Goal: Information Seeking & Learning: Learn about a topic

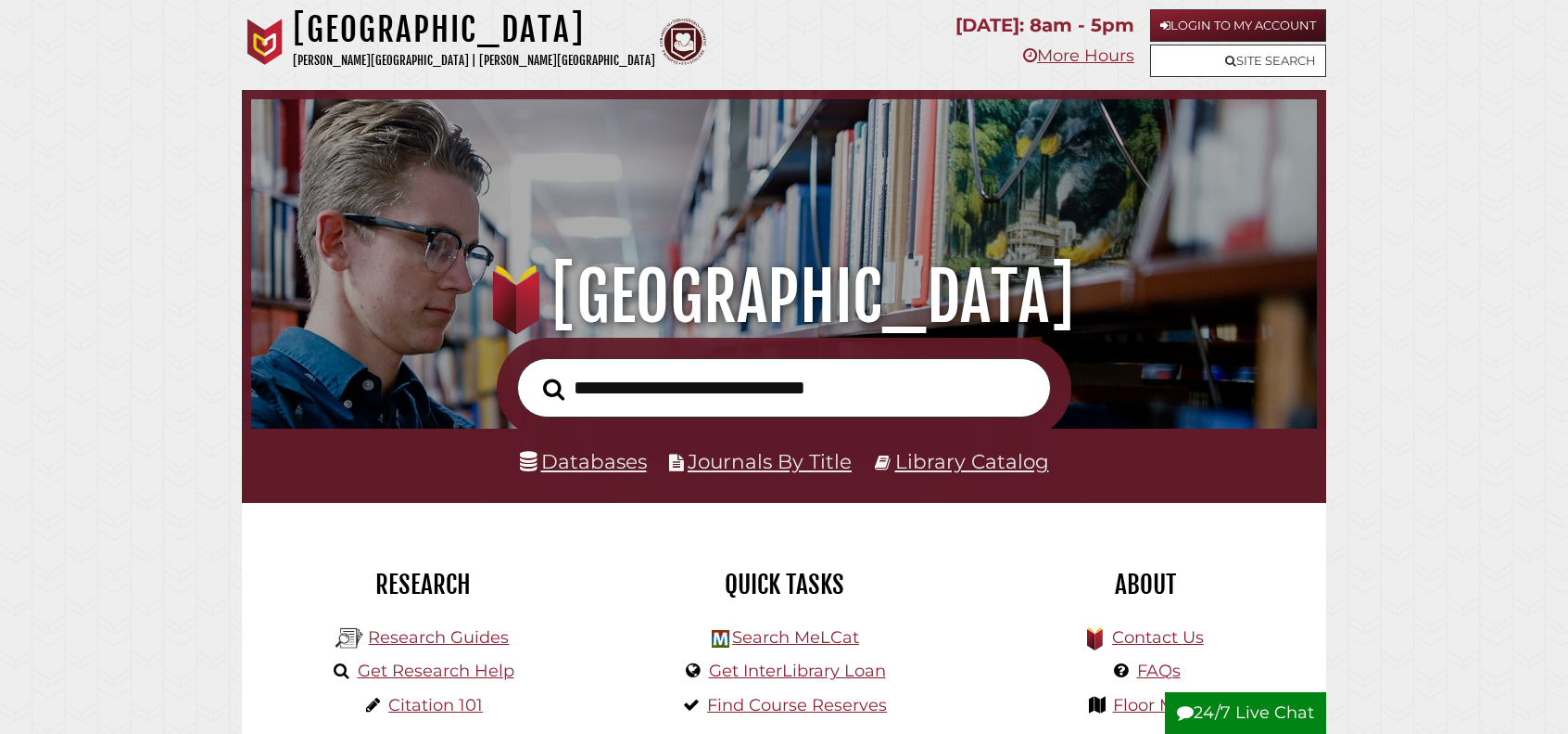
scroll to position [352, 1056]
click at [1216, 34] on link "Login to My Account" at bounding box center [1238, 25] width 176 height 32
click at [733, 394] on input "text" at bounding box center [784, 388] width 534 height 60
type input "**********"
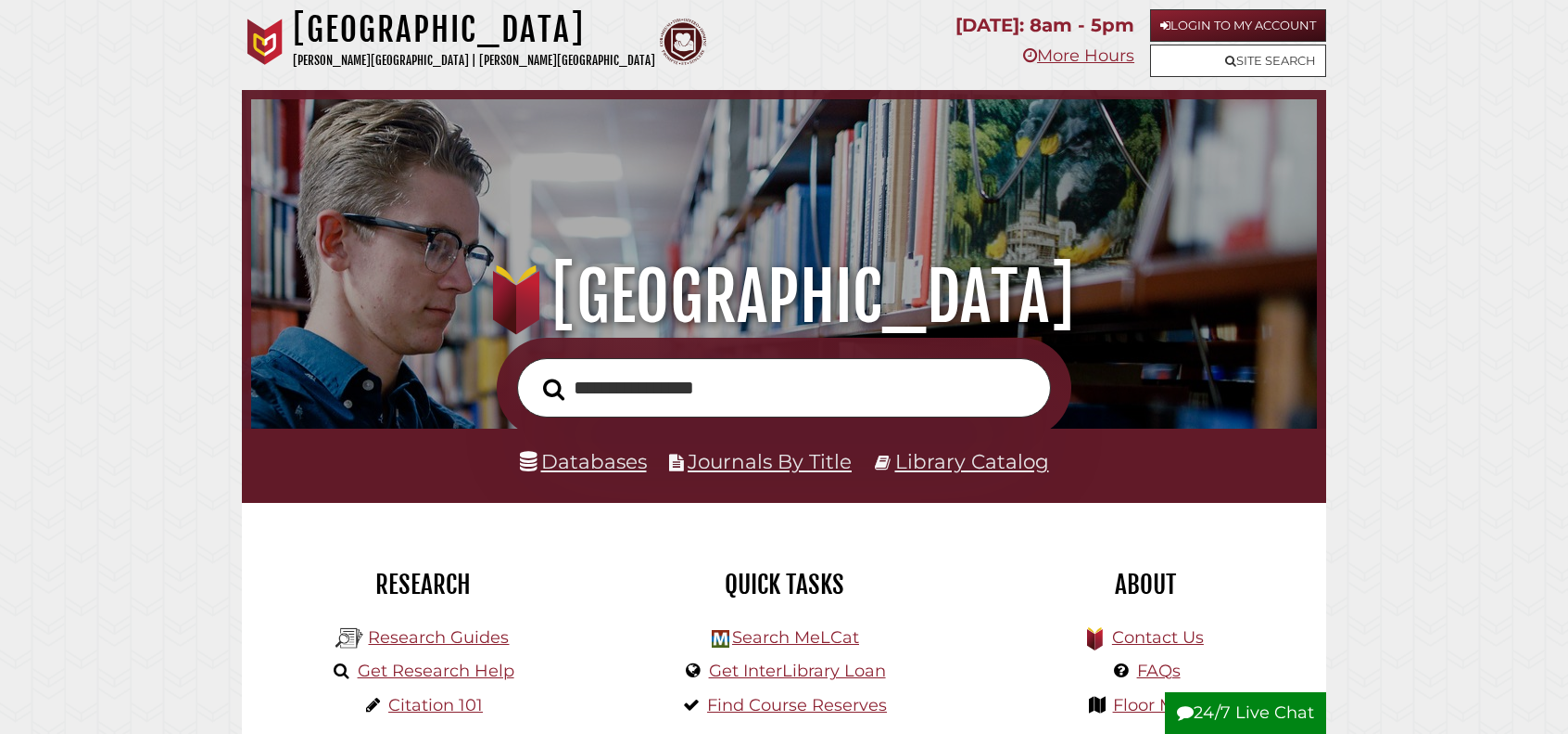
click at [534, 373] on button "Search" at bounding box center [554, 389] width 40 height 33
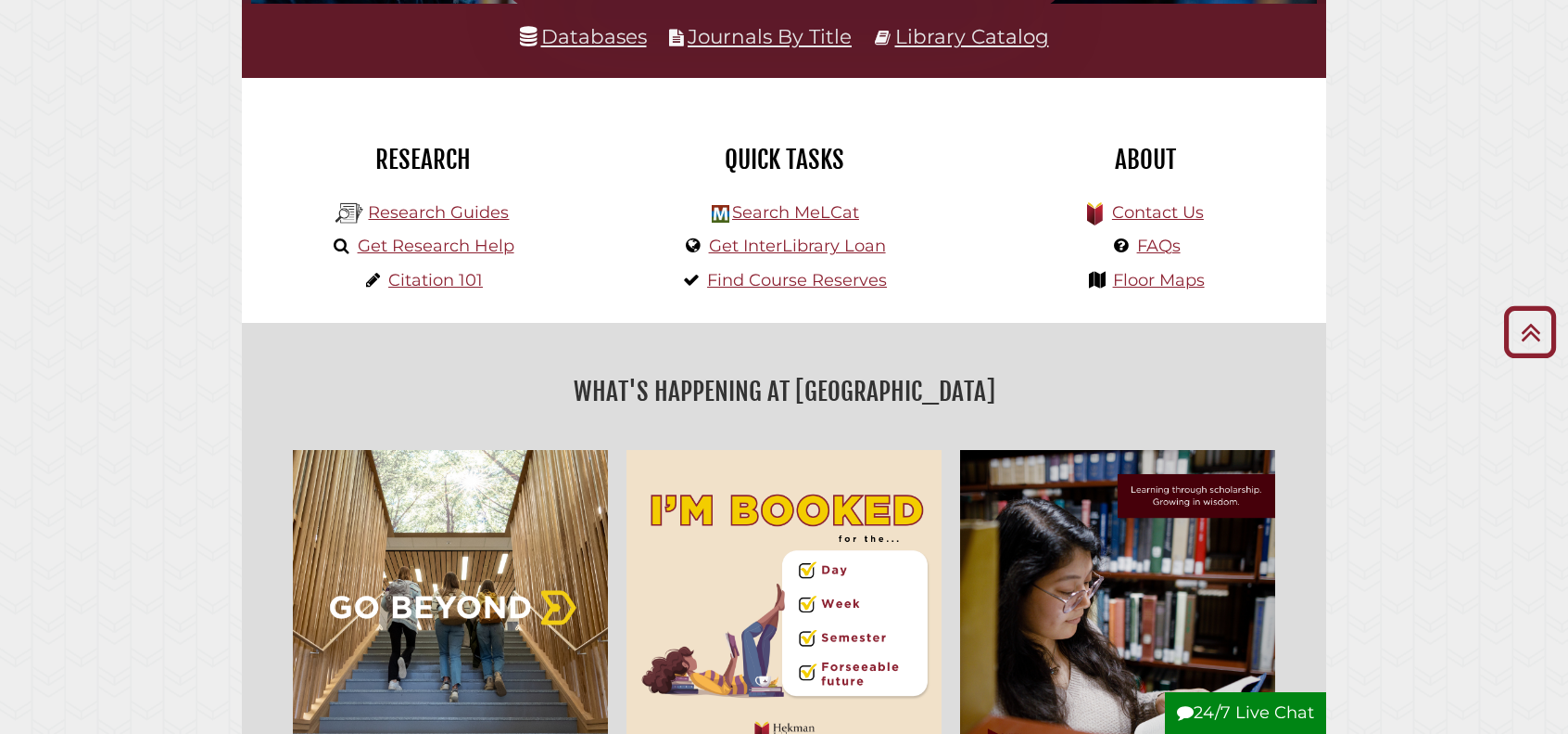
scroll to position [343, 0]
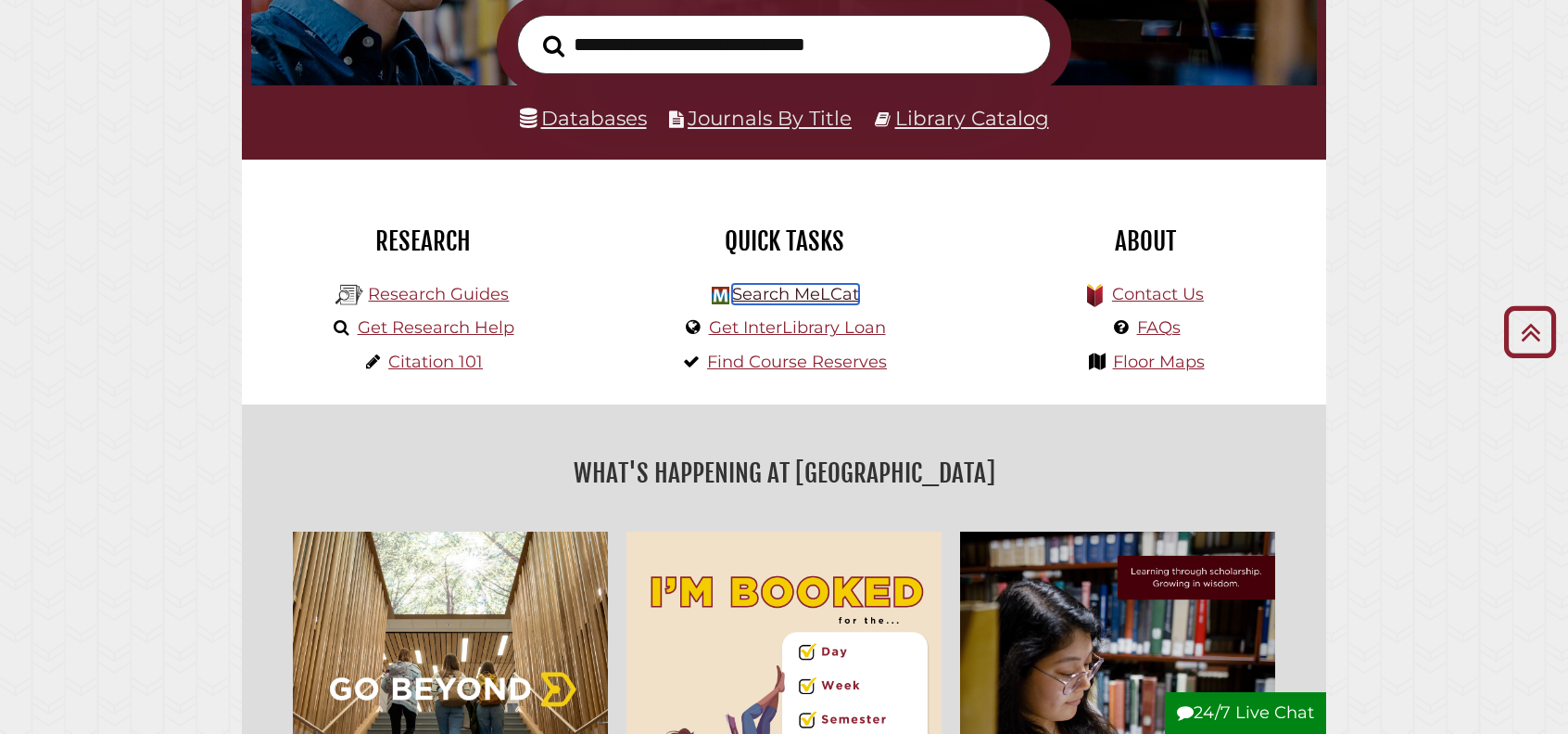
click at [772, 292] on link "Search MeLCat" at bounding box center [795, 294] width 127 height 20
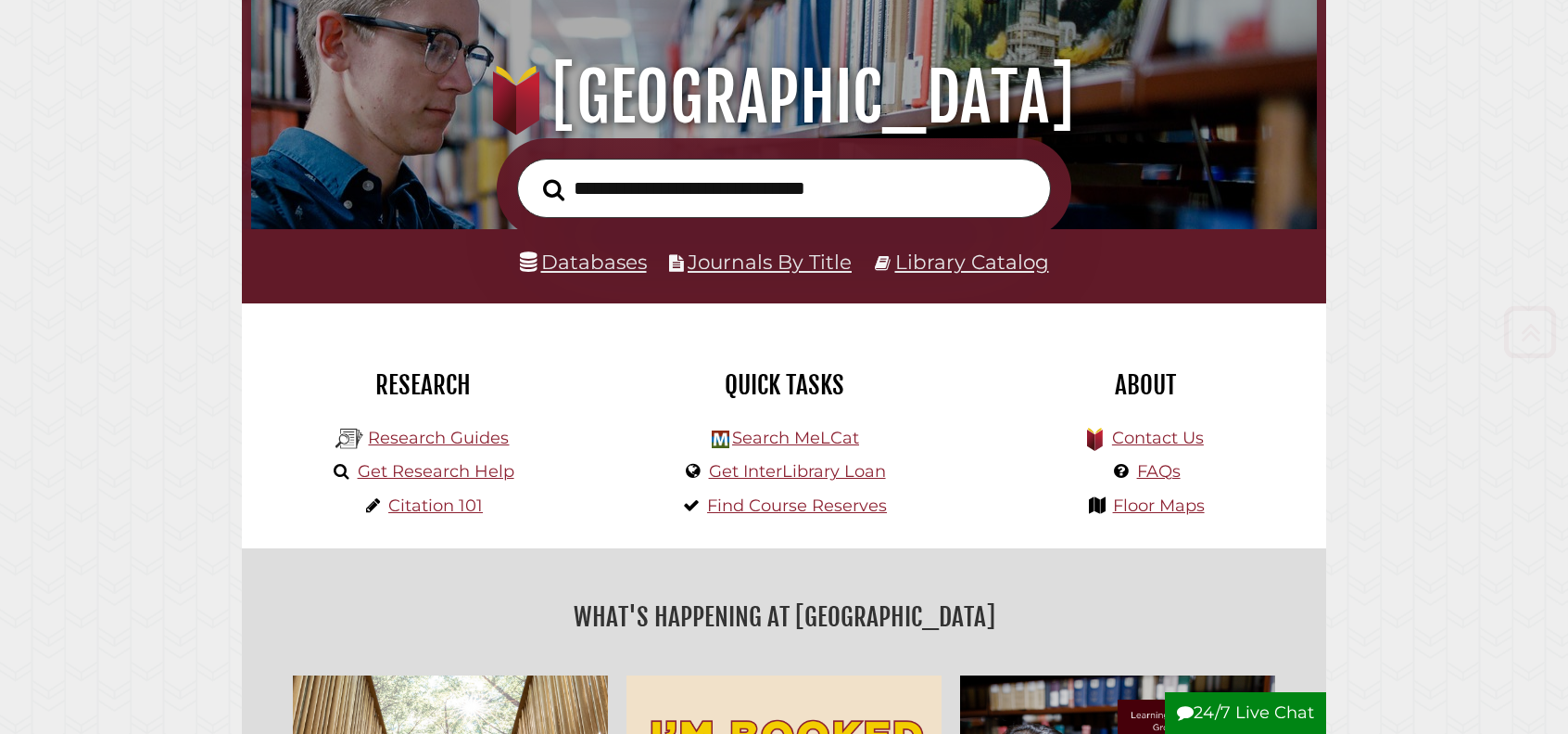
scroll to position [398, 0]
